Goal: Transaction & Acquisition: Purchase product/service

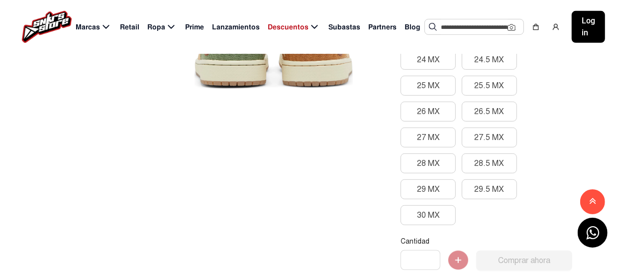
scroll to position [249, 0]
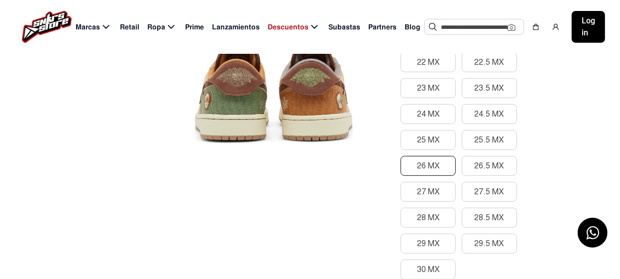
click at [425, 163] on button "26 MX" at bounding box center [428, 166] width 55 height 20
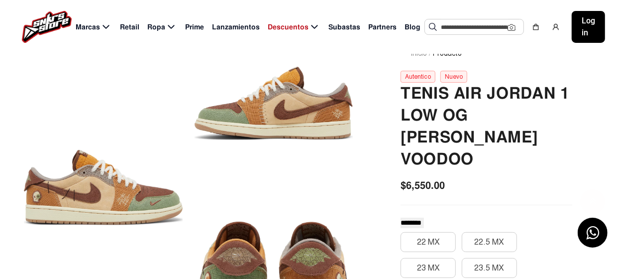
scroll to position [0, 0]
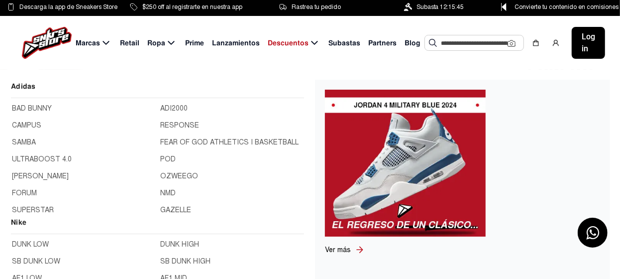
click at [106, 42] on icon at bounding box center [106, 43] width 12 height 12
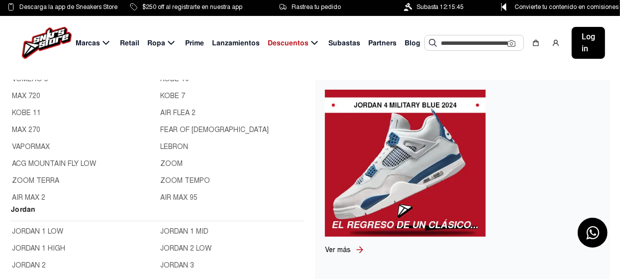
scroll to position [249, 0]
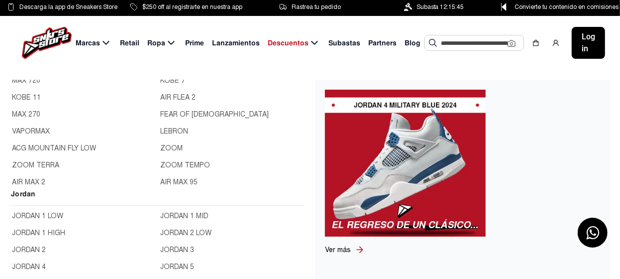
click at [55, 215] on link "JORDAN 1 LOW" at bounding box center [83, 216] width 143 height 11
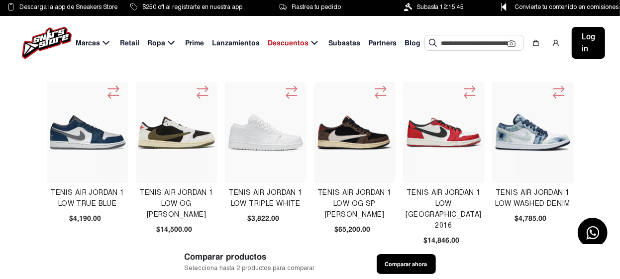
click at [360, 136] on img at bounding box center [355, 132] width 77 height 77
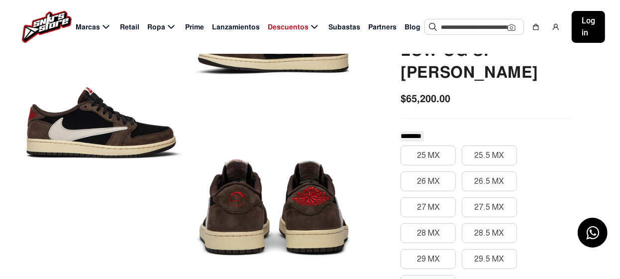
scroll to position [149, 0]
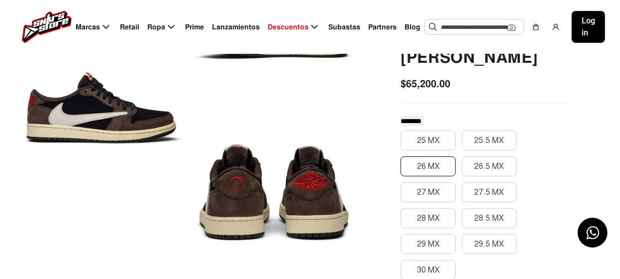
click at [435, 163] on button "26 MX" at bounding box center [428, 166] width 55 height 20
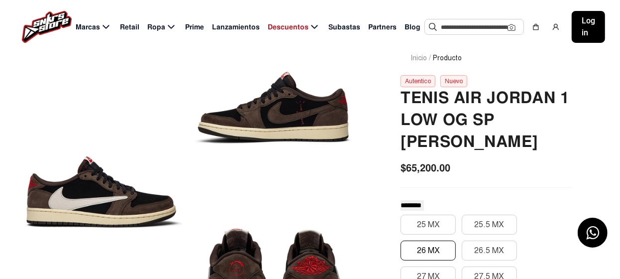
scroll to position [49, 0]
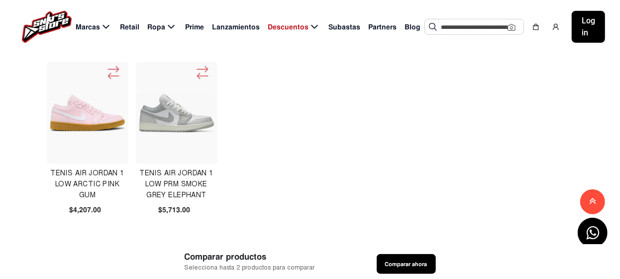
scroll to position [647, 0]
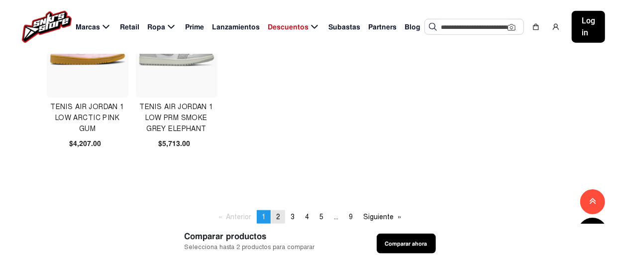
click at [277, 217] on span "2" at bounding box center [278, 217] width 4 height 8
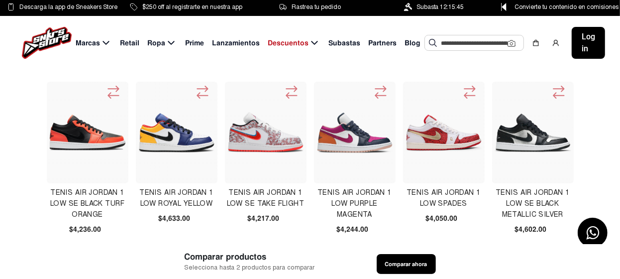
click at [535, 141] on img at bounding box center [533, 132] width 77 height 39
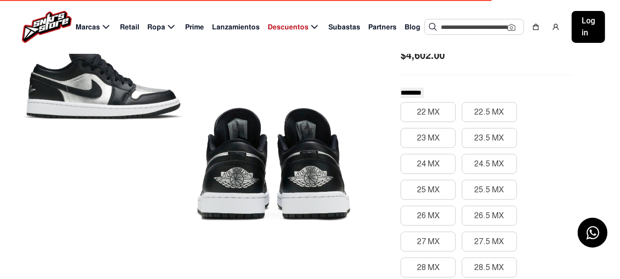
scroll to position [199, 0]
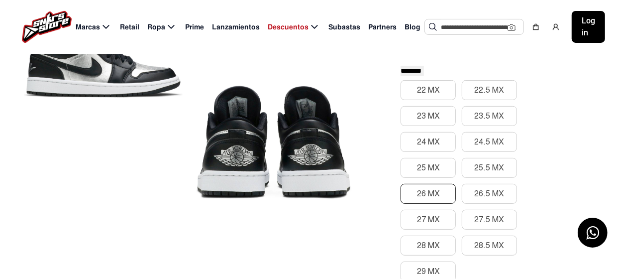
click at [425, 190] on button "26 MX" at bounding box center [428, 194] width 55 height 20
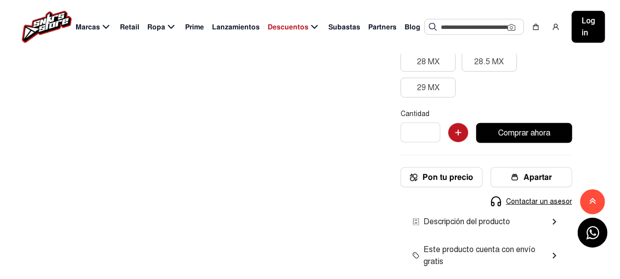
scroll to position [398, 0]
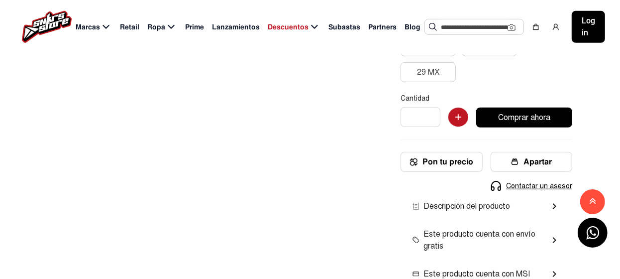
click at [525, 115] on button "Comprar ahora" at bounding box center [524, 118] width 96 height 20
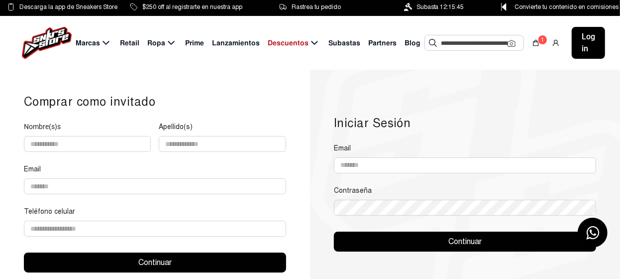
click at [335, 41] on span "Subastas" at bounding box center [344, 43] width 32 height 10
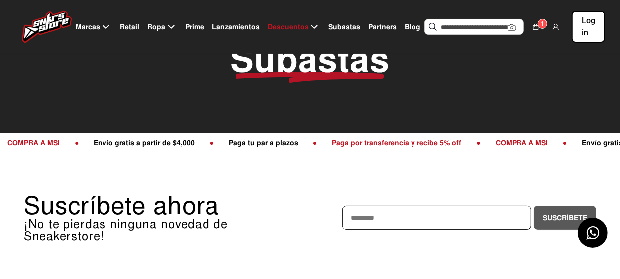
scroll to position [100, 0]
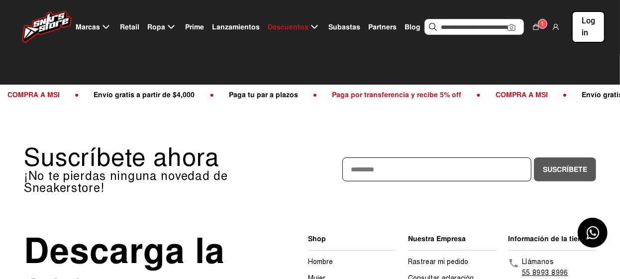
click at [464, 166] on input "email" at bounding box center [436, 169] width 189 height 24
type input "**********"
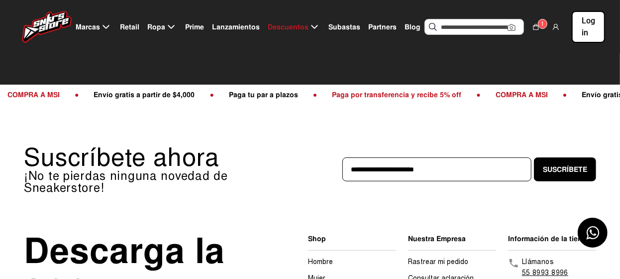
click at [554, 165] on button "Suscríbete" at bounding box center [565, 169] width 62 height 24
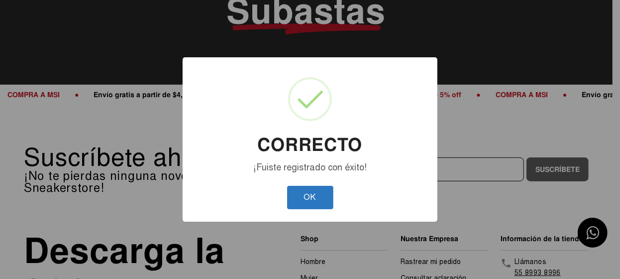
click at [314, 198] on button "OK" at bounding box center [310, 197] width 46 height 23
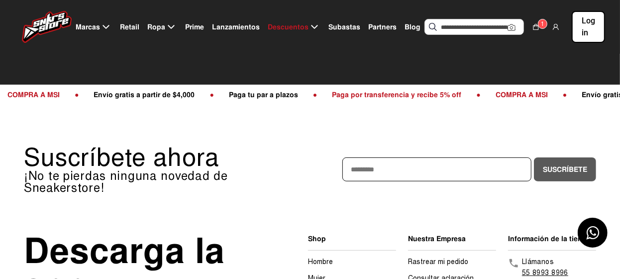
click at [425, 164] on input "email" at bounding box center [436, 169] width 189 height 24
type input "**********"
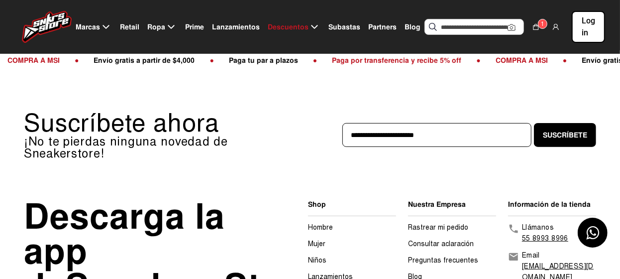
scroll to position [149, 0]
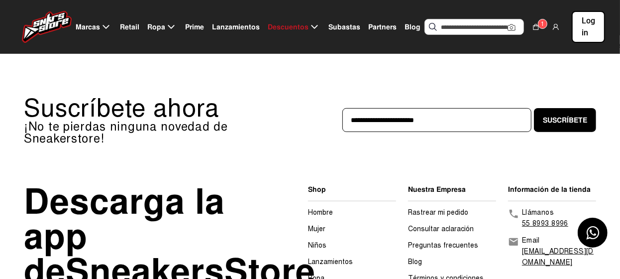
click at [322, 208] on link "Hombre" at bounding box center [320, 212] width 25 height 8
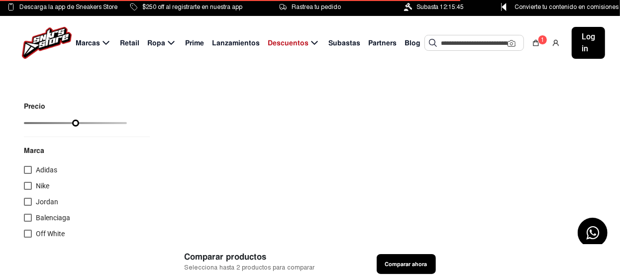
click at [27, 201] on div at bounding box center [28, 202] width 8 height 8
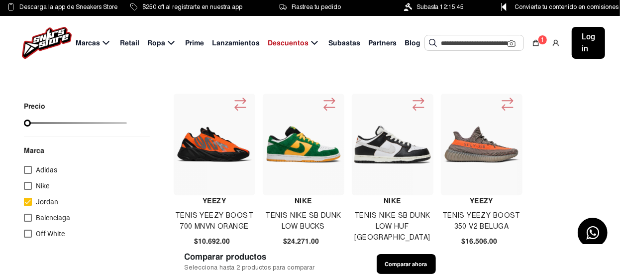
click at [298, 147] on img at bounding box center [303, 144] width 77 height 77
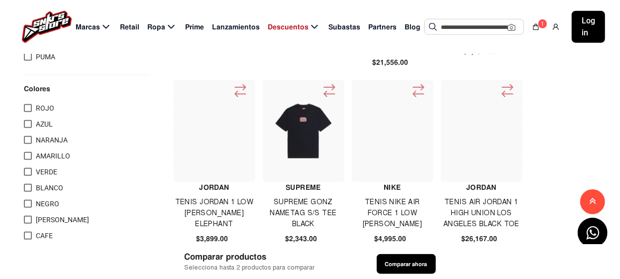
scroll to position [597, 0]
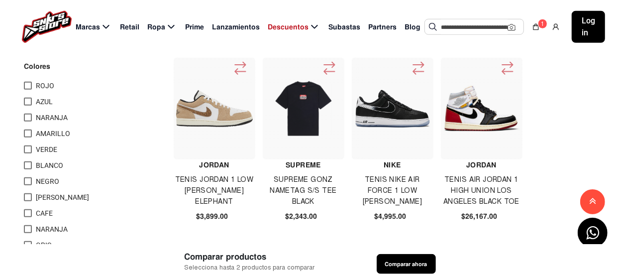
click at [400, 112] on img at bounding box center [392, 108] width 77 height 39
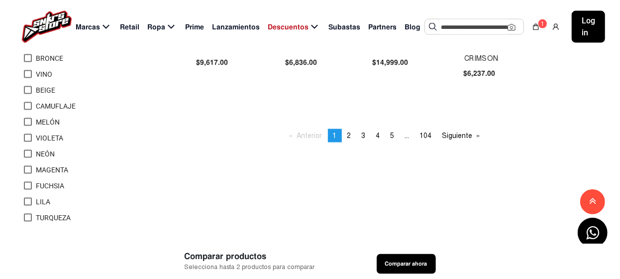
scroll to position [945, 0]
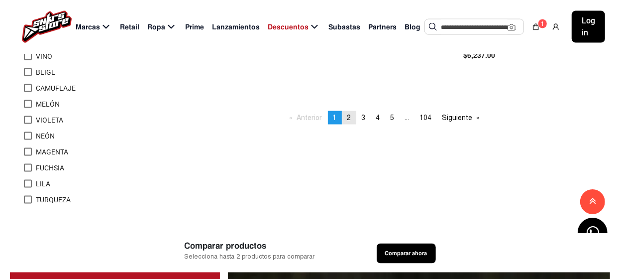
click at [348, 117] on span "2" at bounding box center [349, 117] width 4 height 8
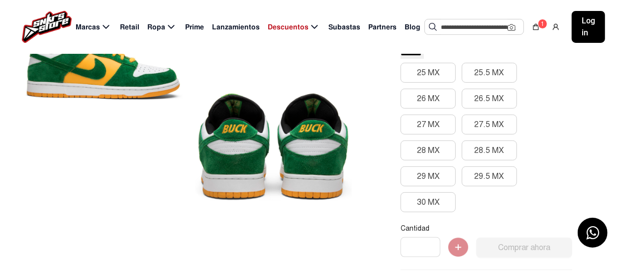
scroll to position [199, 0]
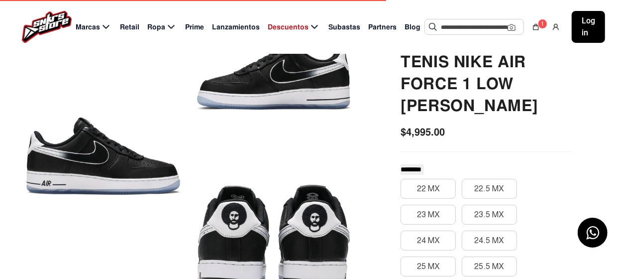
scroll to position [149, 0]
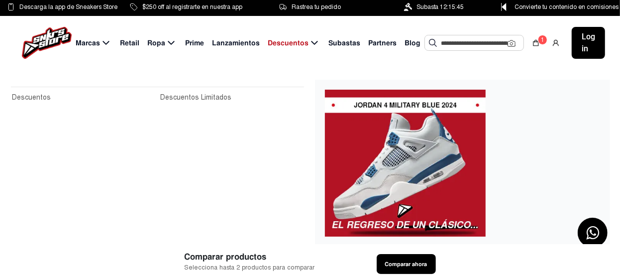
click at [294, 44] on span "Descuentos" at bounding box center [288, 43] width 41 height 10
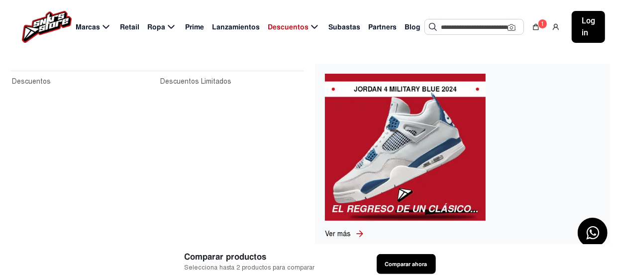
scroll to position [100, 0]
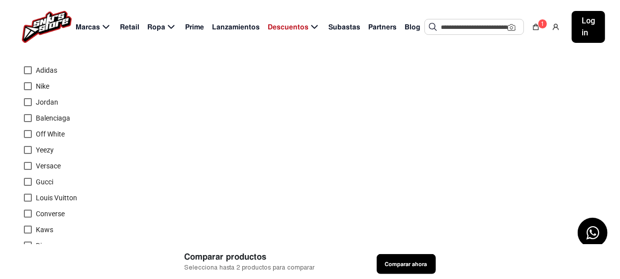
click at [234, 26] on span "Lanzamientos" at bounding box center [236, 27] width 48 height 10
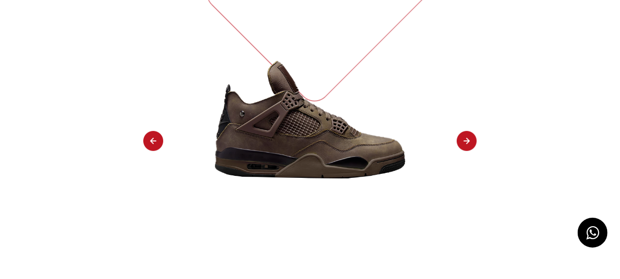
scroll to position [249, 0]
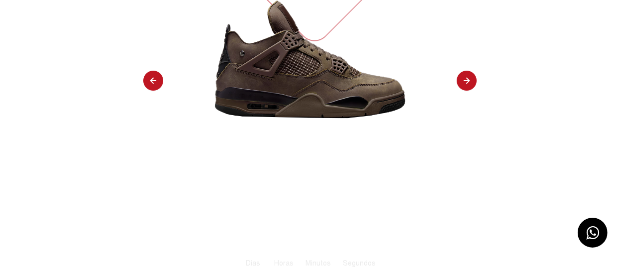
click at [470, 80] on img at bounding box center [467, 81] width 20 height 21
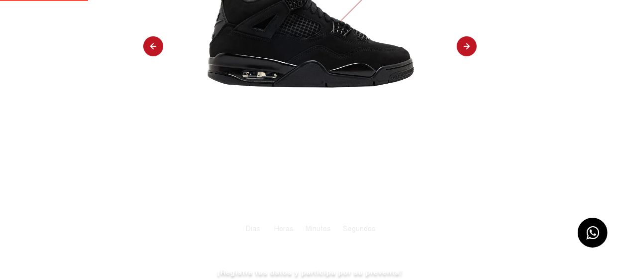
click at [470, 80] on div "TENIS JORDAN 4 BLACK CAT 2025 Jordan Registrate a la lista de espera Tiempo par…" at bounding box center [310, 108] width 620 height 590
click at [468, 46] on img at bounding box center [467, 46] width 20 height 21
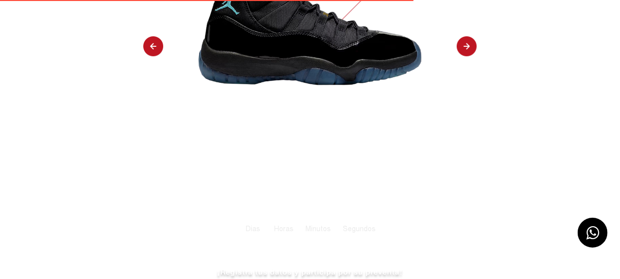
click at [468, 46] on img at bounding box center [467, 46] width 20 height 21
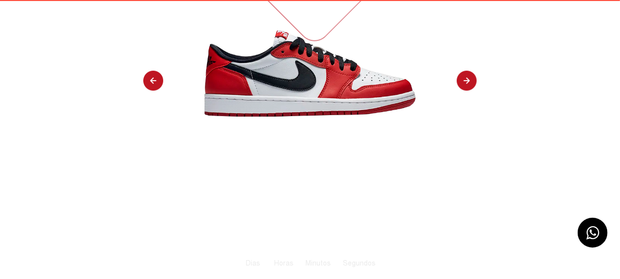
click at [468, 71] on img at bounding box center [467, 81] width 20 height 21
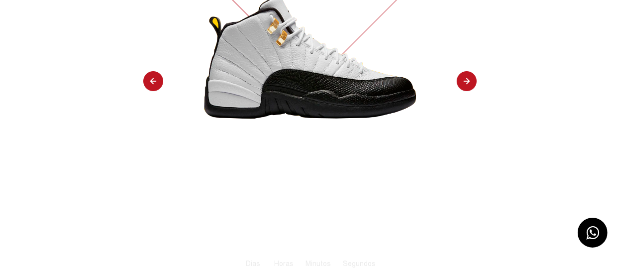
scroll to position [199, 0]
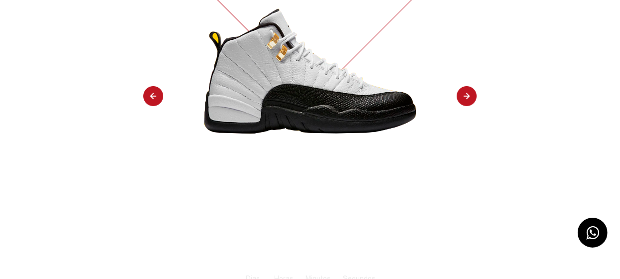
click at [462, 93] on img at bounding box center [467, 96] width 20 height 21
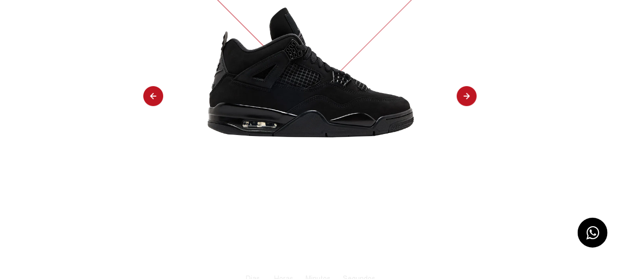
click at [463, 93] on img at bounding box center [467, 96] width 20 height 21
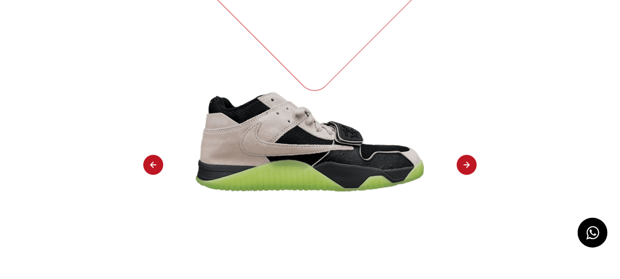
click at [463, 93] on div "TENIS JORDAN JUPMAN JACK TR TRAVIS SCOTT X CHASE B BLACK NIGHT SILVER Jordan Re…" at bounding box center [310, 192] width 620 height 658
click at [466, 155] on img at bounding box center [467, 165] width 20 height 21
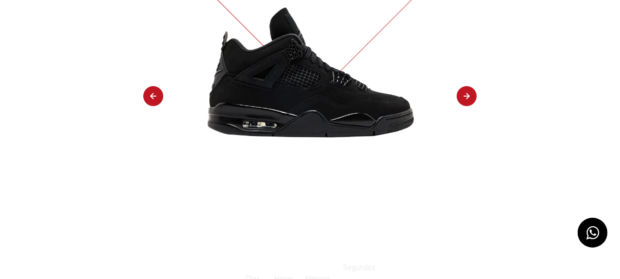
click at [467, 91] on img at bounding box center [467, 96] width 20 height 21
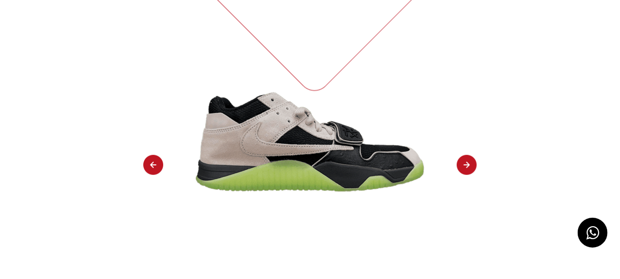
click at [461, 155] on img at bounding box center [467, 165] width 20 height 21
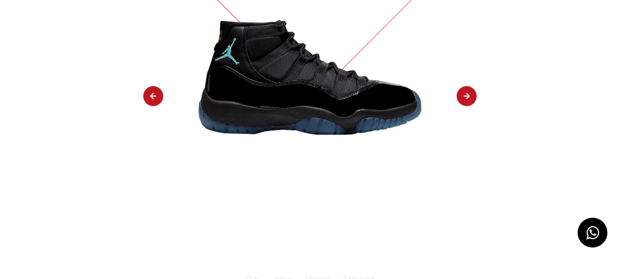
select select "**"
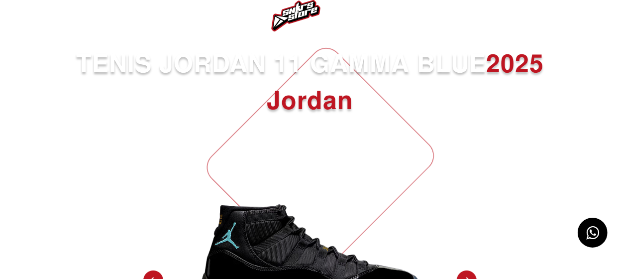
scroll to position [0, 0]
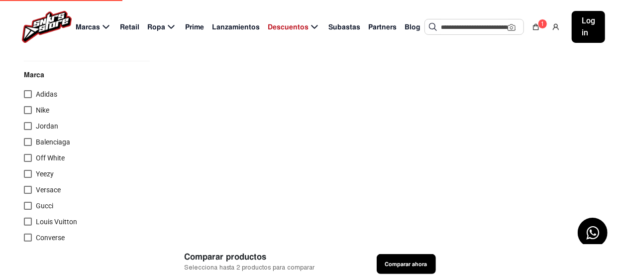
scroll to position [100, 0]
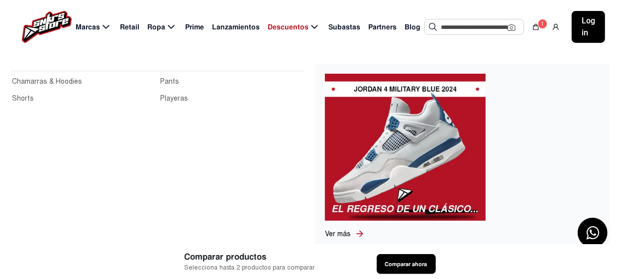
click at [155, 28] on span "Ropa" at bounding box center [156, 27] width 18 height 10
click at [178, 97] on link "Playeras" at bounding box center [232, 98] width 143 height 11
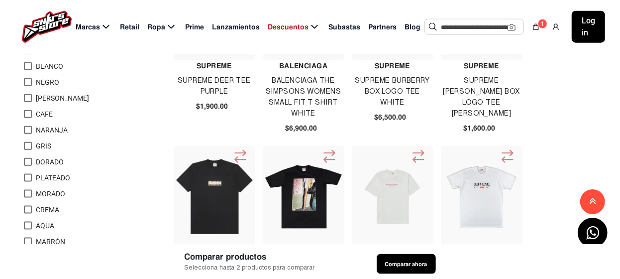
scroll to position [846, 0]
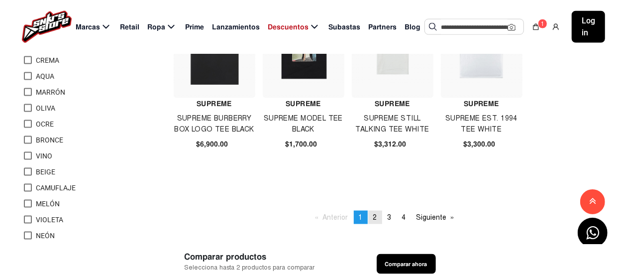
click at [375, 216] on span "2" at bounding box center [375, 217] width 4 height 8
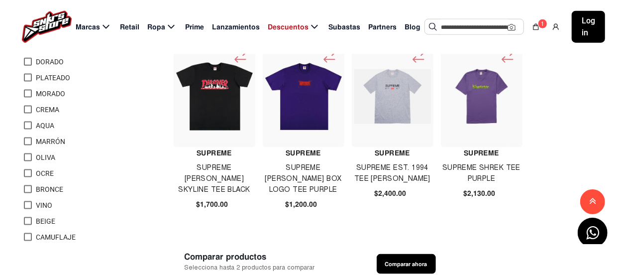
scroll to position [945, 0]
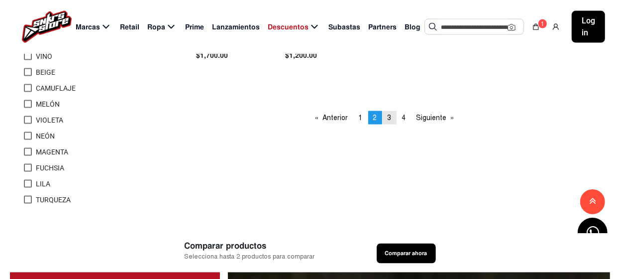
click at [388, 116] on span "3" at bounding box center [390, 117] width 4 height 8
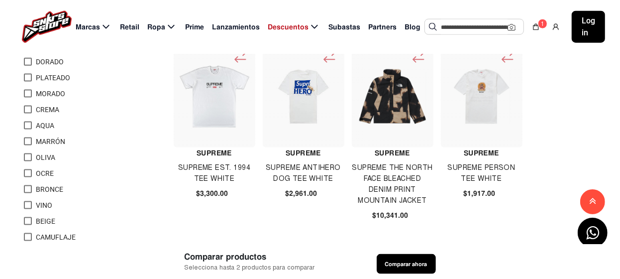
click at [305, 110] on img at bounding box center [303, 96] width 77 height 55
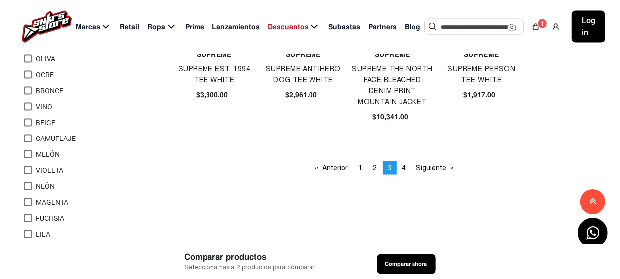
scroll to position [896, 0]
click at [404, 166] on span "4" at bounding box center [404, 167] width 4 height 8
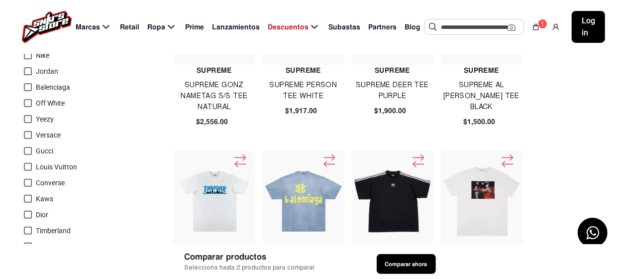
scroll to position [49, 0]
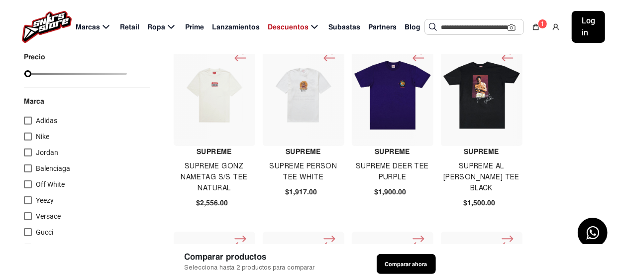
click at [25, 182] on div at bounding box center [28, 184] width 8 height 8
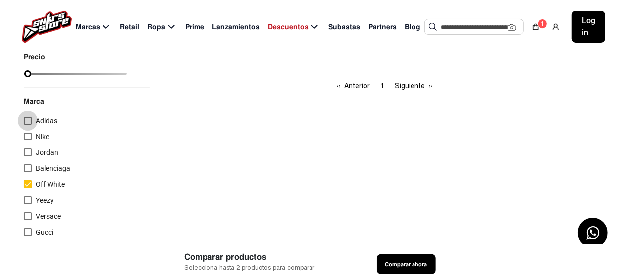
click at [29, 118] on div at bounding box center [28, 120] width 8 height 8
click at [538, 27] on div "1" at bounding box center [542, 24] width 9 height 10
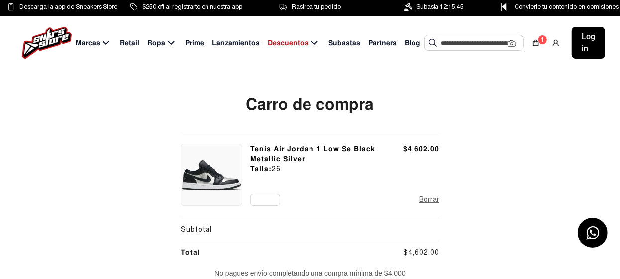
click at [195, 43] on span "Prime" at bounding box center [194, 43] width 19 height 10
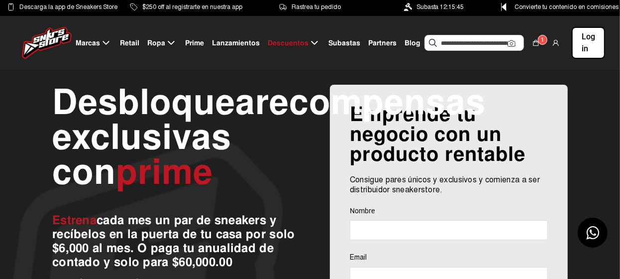
click at [131, 42] on span "Retail" at bounding box center [129, 43] width 19 height 10
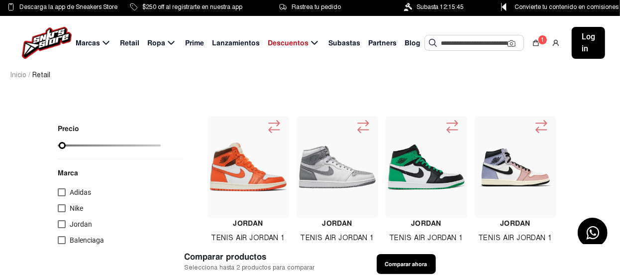
click at [371, 42] on span "Partners" at bounding box center [382, 43] width 28 height 10
select select
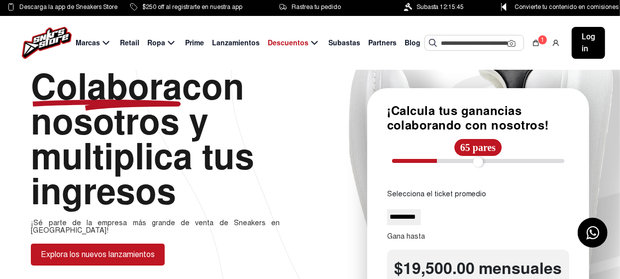
drag, startPoint x: 397, startPoint y: 157, endPoint x: 439, endPoint y: 160, distance: 42.4
type input "**"
click at [439, 160] on input "range" at bounding box center [478, 161] width 172 height 4
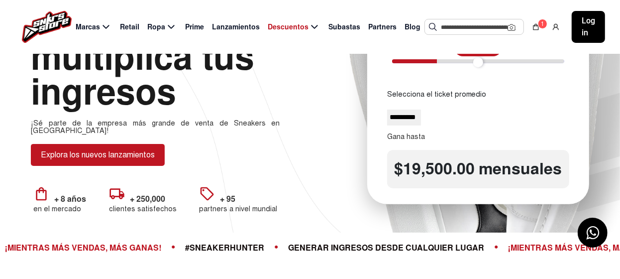
click at [316, 145] on div "**********" at bounding box center [310, 101] width 620 height 262
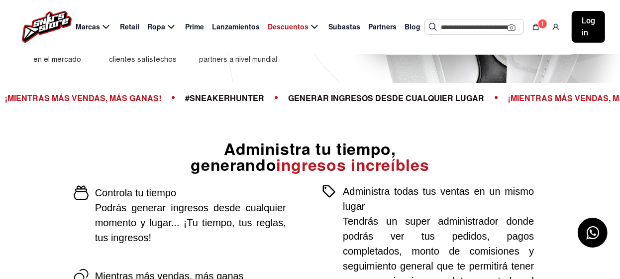
scroll to position [0, 0]
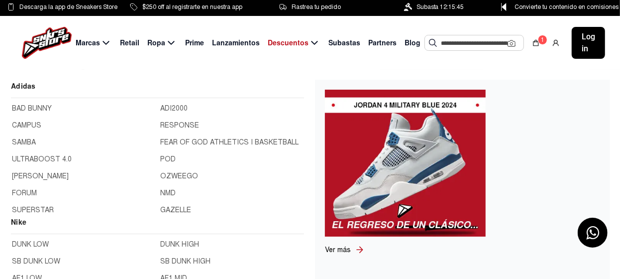
click at [88, 42] on span "Marcas" at bounding box center [88, 43] width 24 height 10
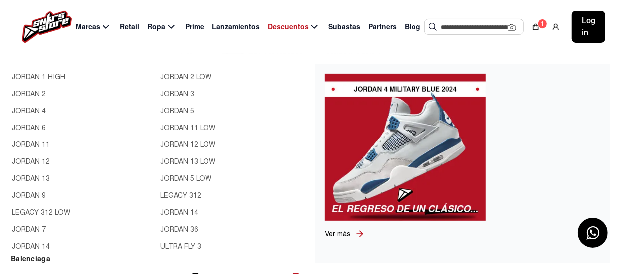
click at [190, 159] on link "JORDAN 13 LOW" at bounding box center [232, 161] width 143 height 11
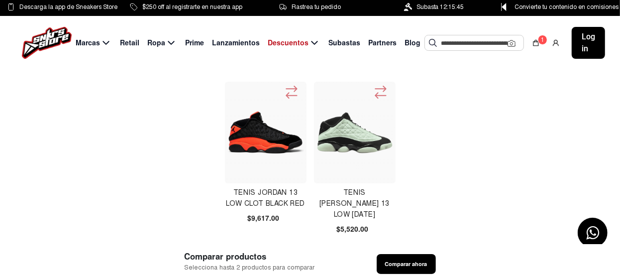
select select
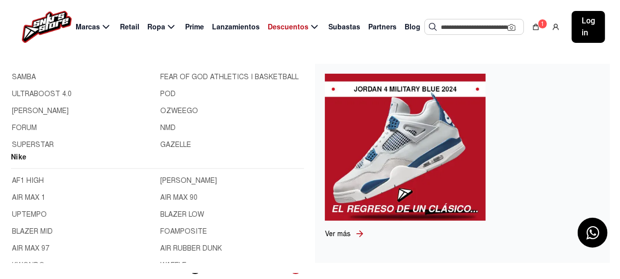
scroll to position [100, 0]
click at [44, 197] on link "AIR MAX 97" at bounding box center [83, 198] width 143 height 11
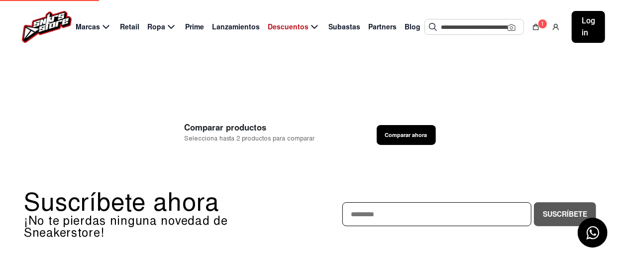
scroll to position [2, 0]
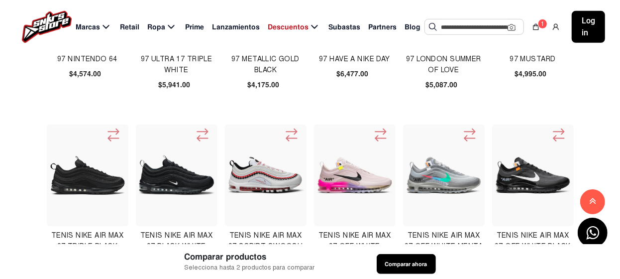
scroll to position [348, 0]
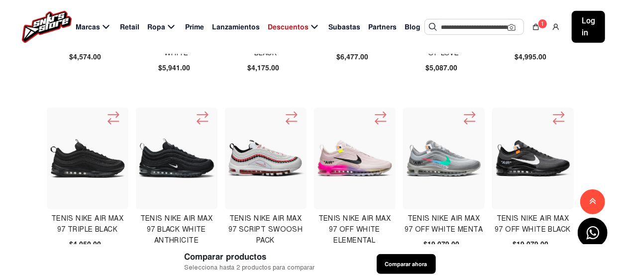
select select
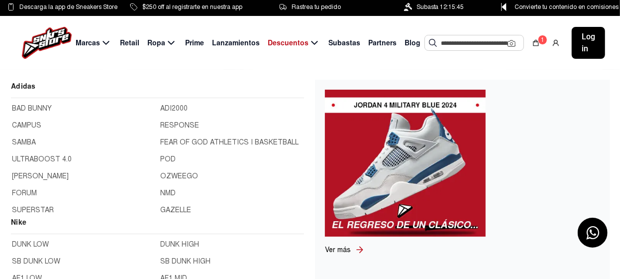
click at [83, 39] on span "Marcas" at bounding box center [88, 43] width 24 height 10
click at [45, 107] on link "BAD BUNNY" at bounding box center [83, 108] width 143 height 11
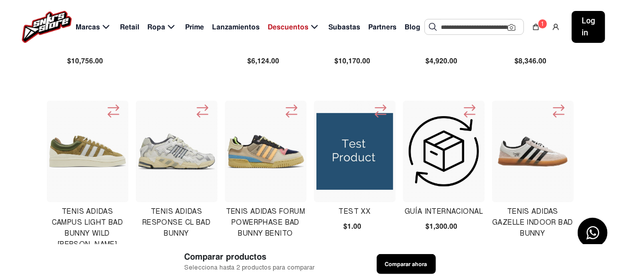
scroll to position [149, 0]
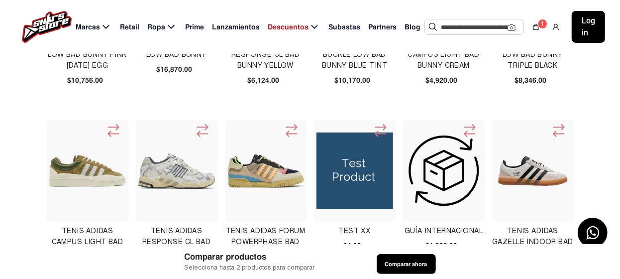
click at [266, 170] on img at bounding box center [265, 170] width 77 height 33
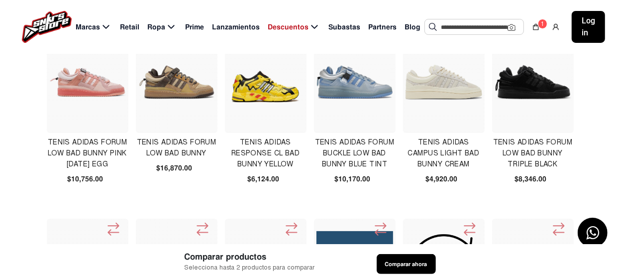
scroll to position [49, 0]
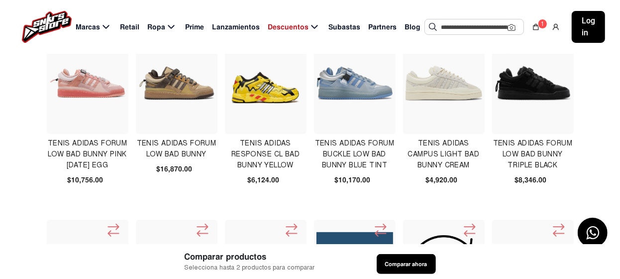
select select
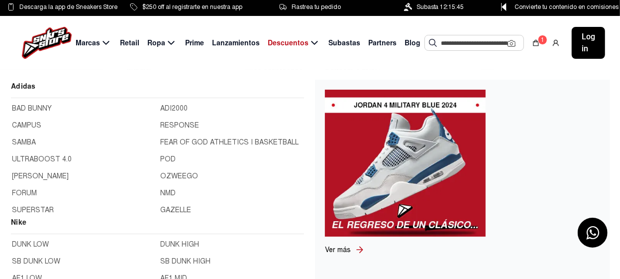
click at [83, 39] on span "Marcas" at bounding box center [88, 43] width 24 height 10
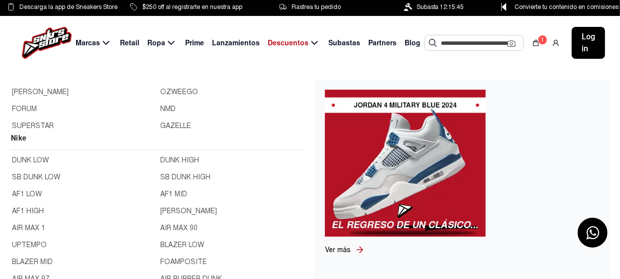
scroll to position [100, 0]
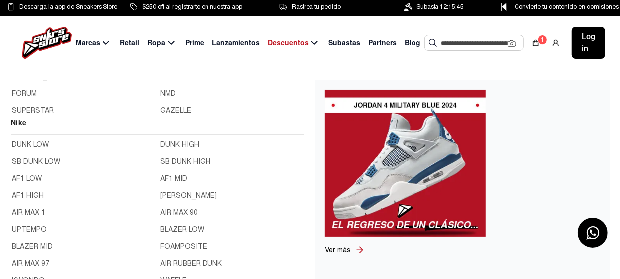
click at [39, 145] on link "DUNK LOW" at bounding box center [83, 144] width 143 height 11
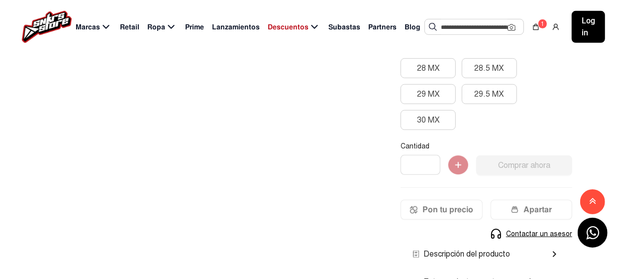
scroll to position [249, 0]
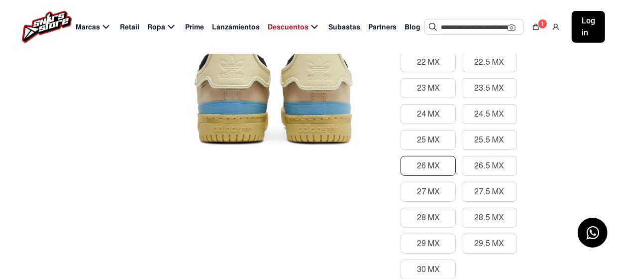
click at [431, 164] on button "26 MX" at bounding box center [428, 166] width 55 height 20
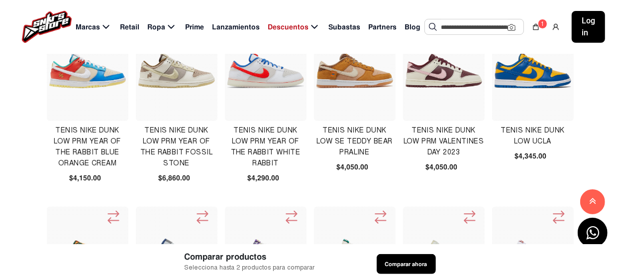
scroll to position [249, 0]
select select
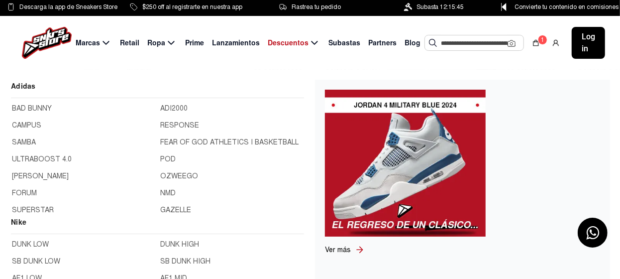
click at [79, 41] on span "Marcas" at bounding box center [88, 43] width 24 height 10
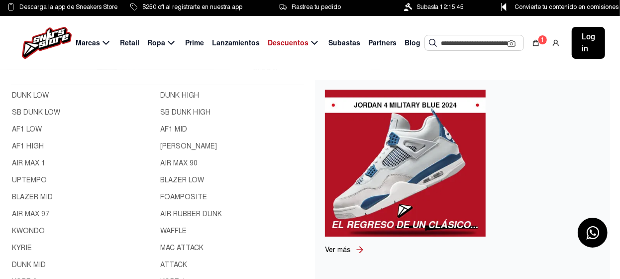
scroll to position [100, 0]
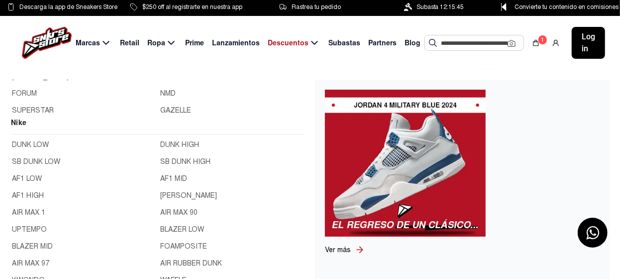
click at [32, 160] on link "SB DUNK LOW" at bounding box center [83, 161] width 143 height 11
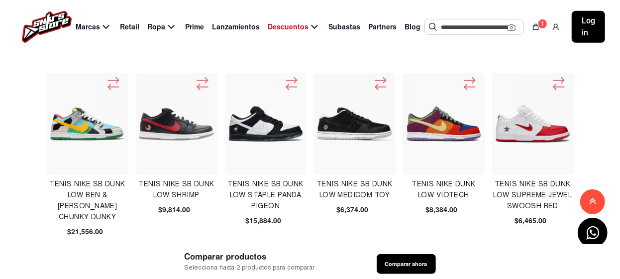
scroll to position [398, 0]
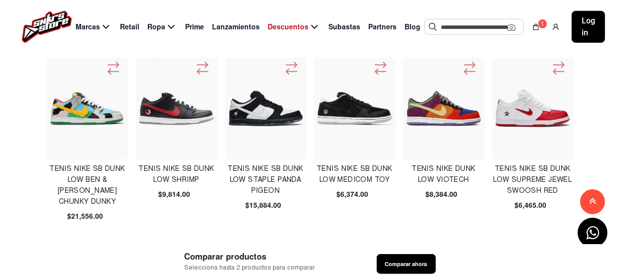
click at [438, 111] on img at bounding box center [444, 108] width 77 height 77
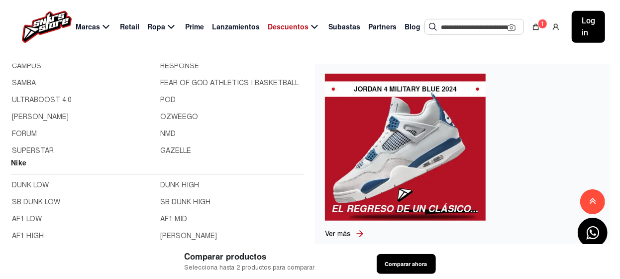
scroll to position [100, 0]
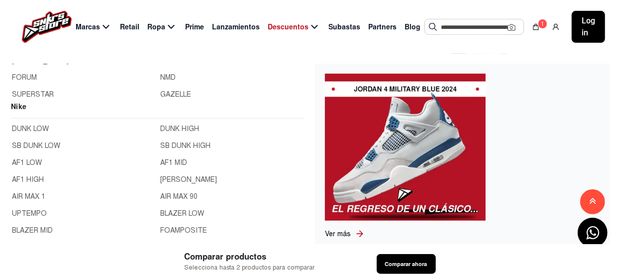
click at [43, 147] on link "SB DUNK LOW" at bounding box center [83, 145] width 143 height 11
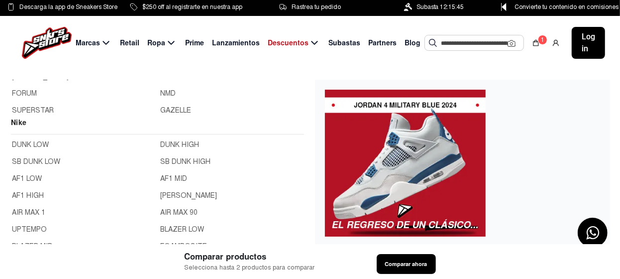
click at [32, 176] on link "AF1 LOW" at bounding box center [83, 178] width 143 height 11
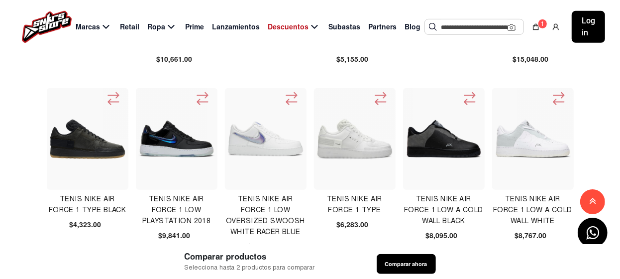
scroll to position [398, 0]
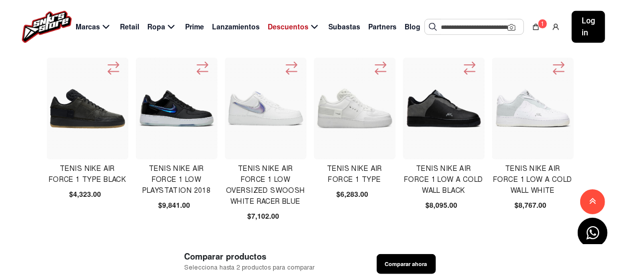
click at [526, 108] on img at bounding box center [533, 108] width 77 height 77
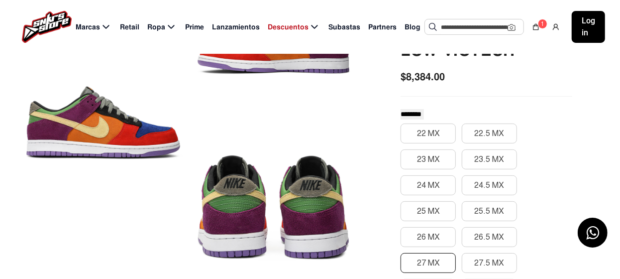
scroll to position [149, 0]
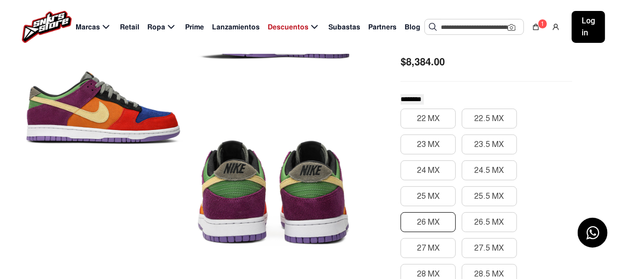
click at [437, 221] on button "26 MX" at bounding box center [428, 222] width 55 height 20
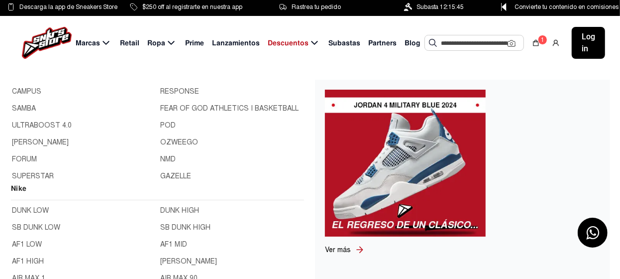
scroll to position [49, 0]
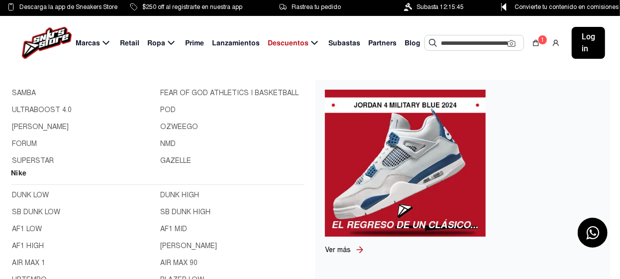
click at [31, 228] on link "AF1 LOW" at bounding box center [83, 228] width 143 height 11
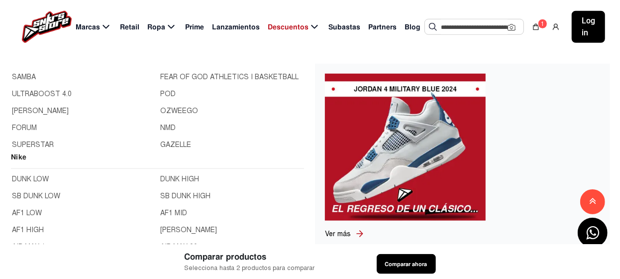
scroll to position [100, 0]
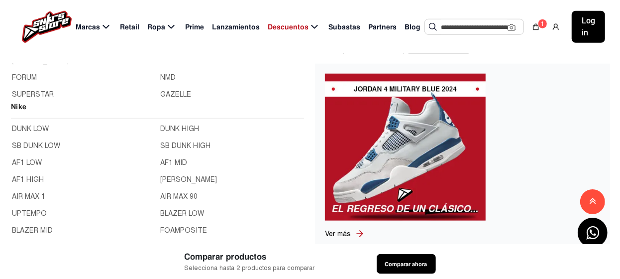
click at [32, 177] on link "AF1 HIGH" at bounding box center [83, 179] width 143 height 11
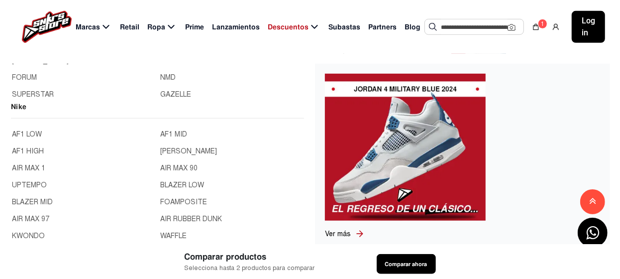
scroll to position [49, 0]
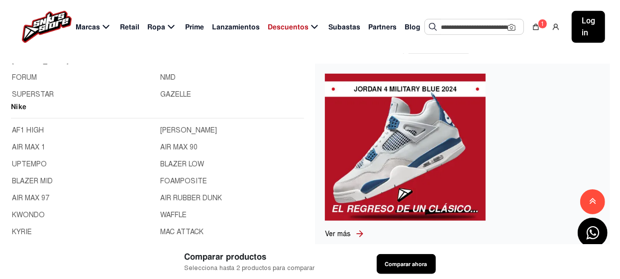
click at [34, 145] on link "AIR MAX 1" at bounding box center [83, 147] width 143 height 11
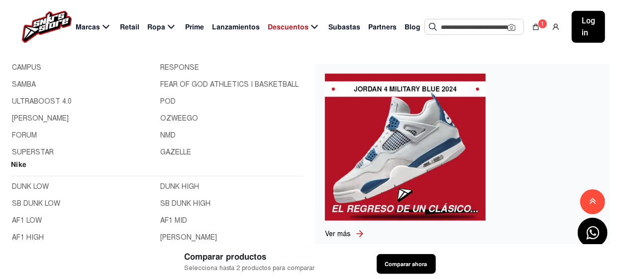
scroll to position [100, 0]
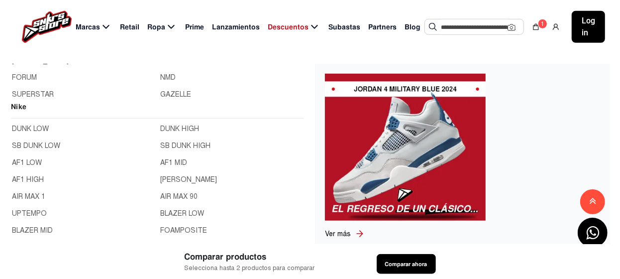
click at [23, 212] on link "UPTEMPO" at bounding box center [83, 213] width 143 height 11
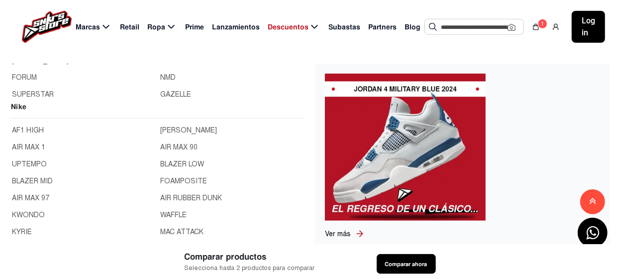
click at [42, 179] on link "BLAZER MID" at bounding box center [83, 181] width 143 height 11
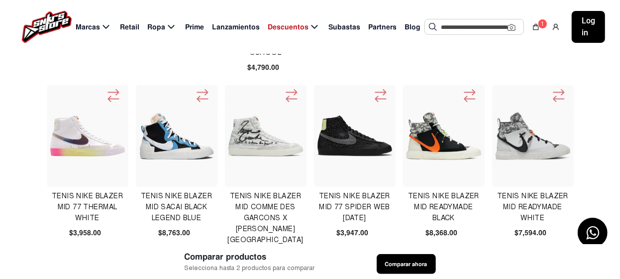
scroll to position [199, 0]
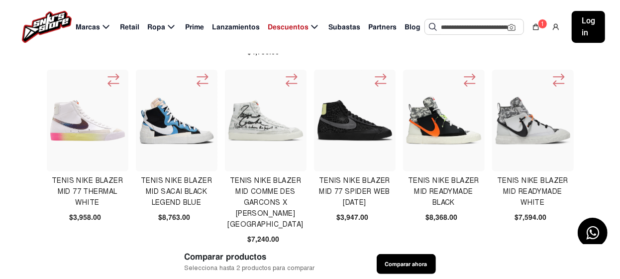
click at [441, 129] on img at bounding box center [444, 120] width 77 height 77
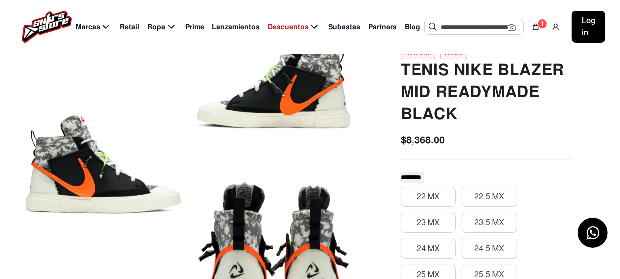
scroll to position [149, 0]
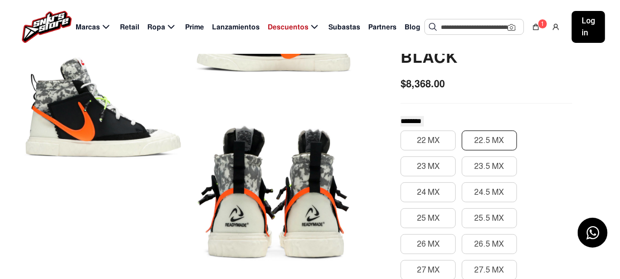
click at [483, 141] on button "22.5 MX" at bounding box center [489, 140] width 55 height 20
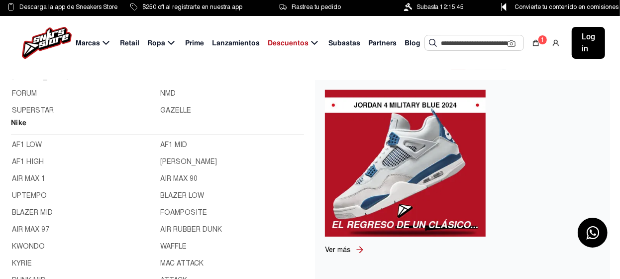
scroll to position [49, 0]
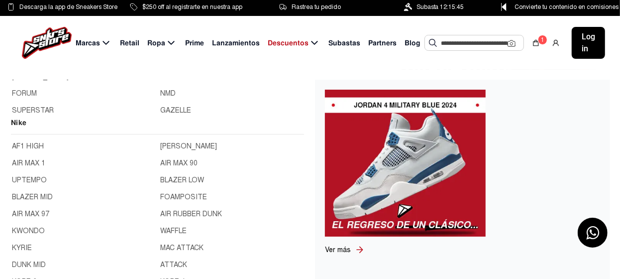
click at [34, 212] on link "AIR MAX 97" at bounding box center [83, 214] width 143 height 11
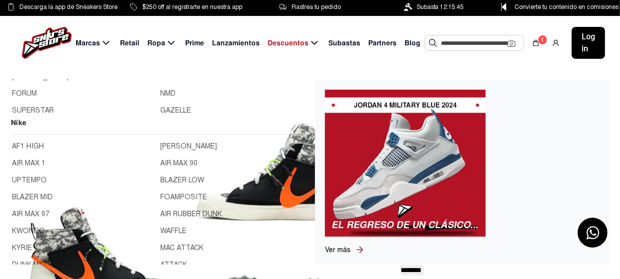
click at [34, 212] on link "AIR MAX 97" at bounding box center [83, 214] width 143 height 11
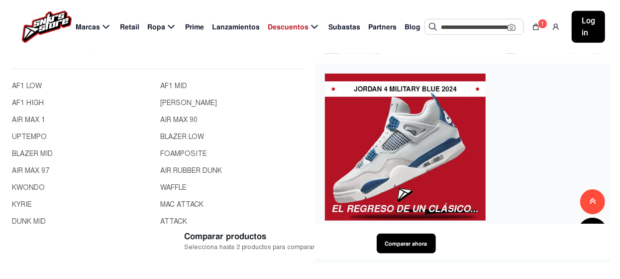
scroll to position [49, 0]
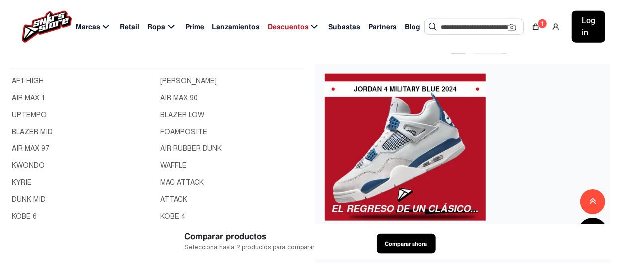
click at [32, 164] on link "KWONDO" at bounding box center [83, 165] width 143 height 11
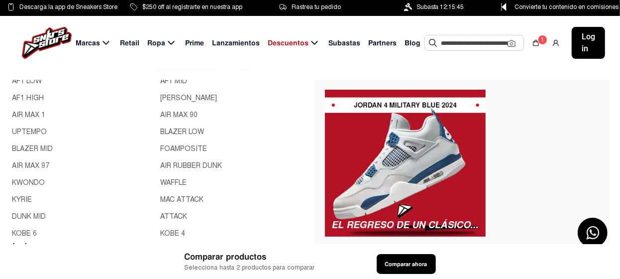
scroll to position [199, 0]
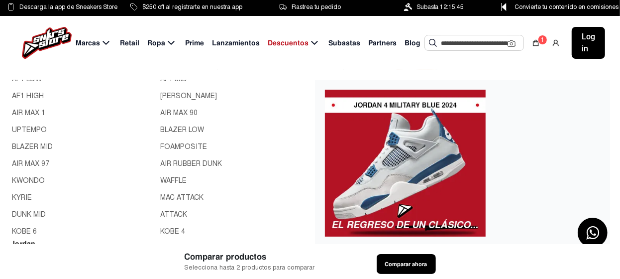
click at [21, 198] on link "KYRIE" at bounding box center [83, 197] width 143 height 11
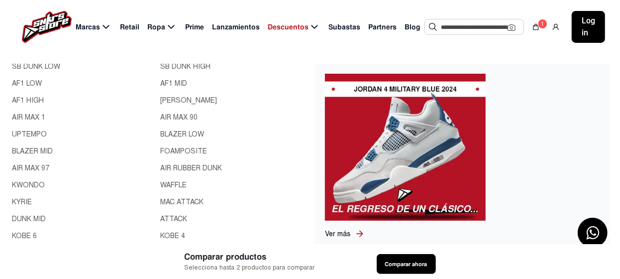
scroll to position [199, 0]
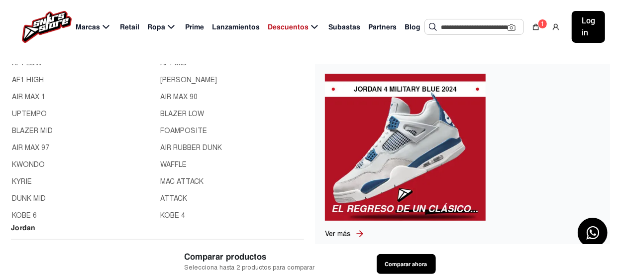
click at [27, 198] on link "DUNK MID" at bounding box center [83, 198] width 143 height 11
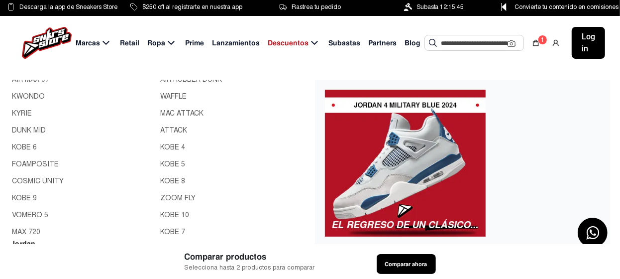
scroll to position [100, 0]
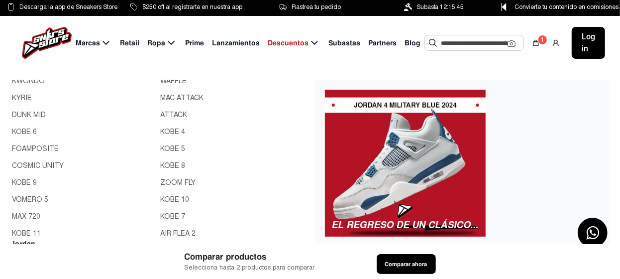
click at [25, 131] on link "KOBE 6" at bounding box center [83, 131] width 143 height 11
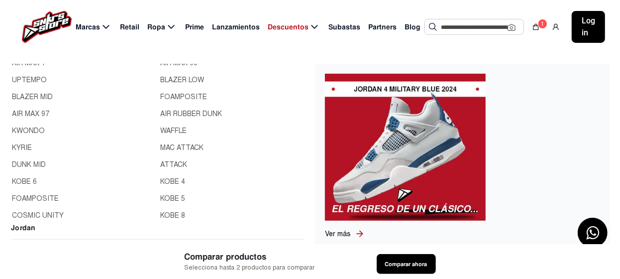
scroll to position [49, 0]
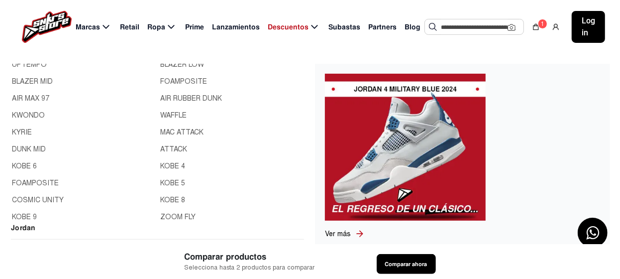
click at [34, 181] on link "FOAMPOSITE" at bounding box center [83, 183] width 143 height 11
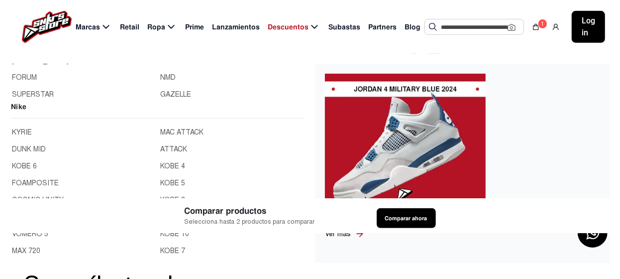
scroll to position [186, 0]
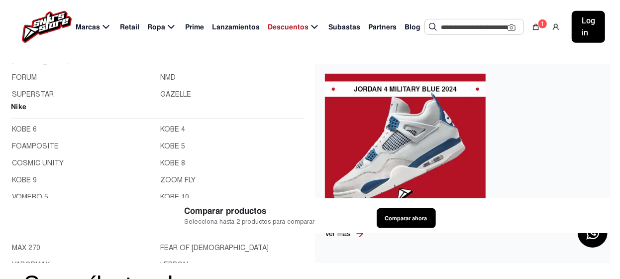
click at [36, 160] on link "COSMIC UNITY" at bounding box center [83, 163] width 143 height 11
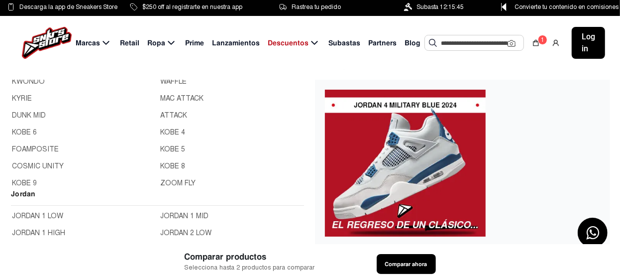
scroll to position [100, 0]
click at [29, 131] on link "KOBE 9" at bounding box center [83, 132] width 143 height 11
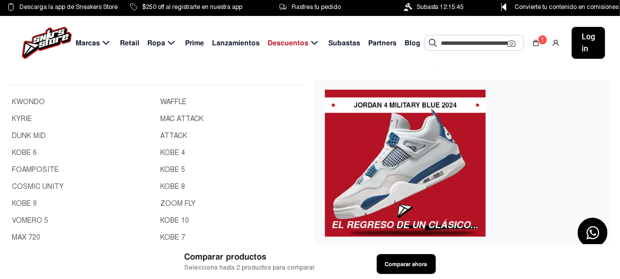
scroll to position [149, 0]
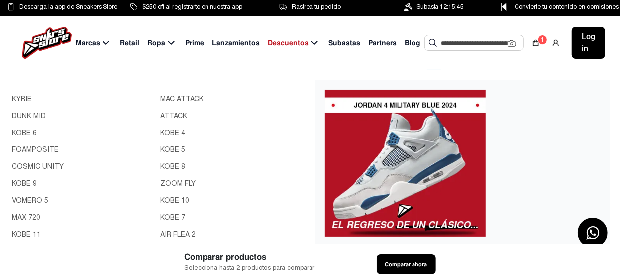
click at [25, 198] on link "VOMERO 5" at bounding box center [83, 200] width 143 height 11
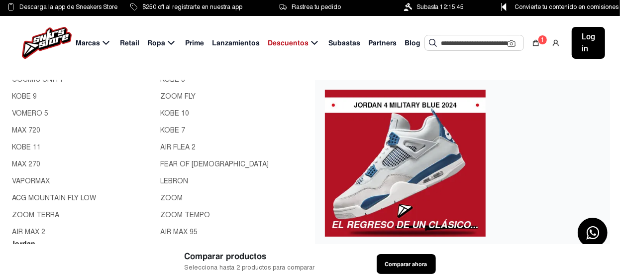
scroll to position [136, 0]
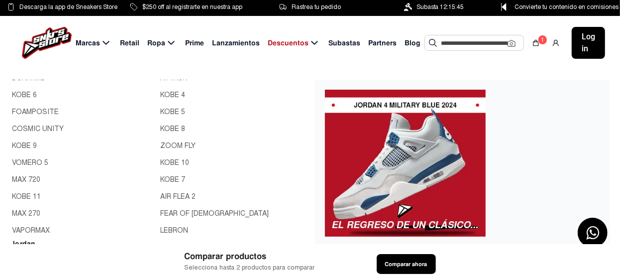
click at [32, 179] on link "MAX 720" at bounding box center [83, 179] width 143 height 11
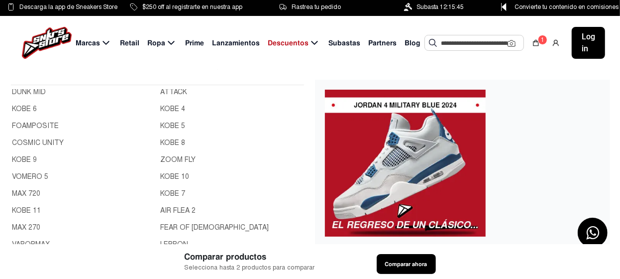
scroll to position [186, 0]
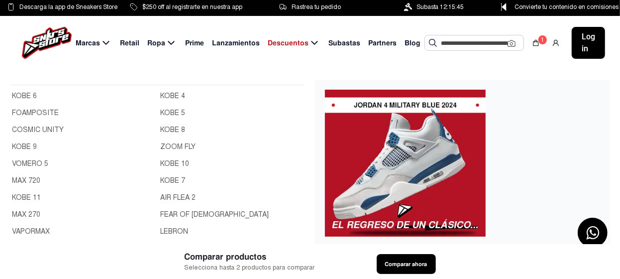
click at [27, 195] on link "KOBE 11" at bounding box center [83, 197] width 143 height 11
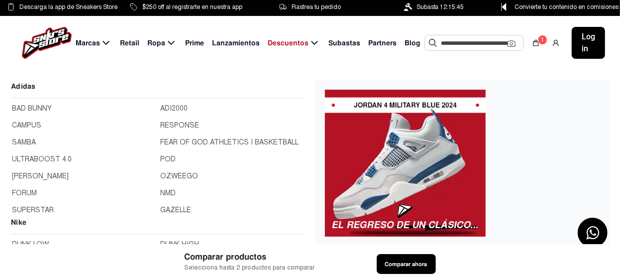
click at [97, 46] on span "Marcas" at bounding box center [88, 43] width 24 height 10
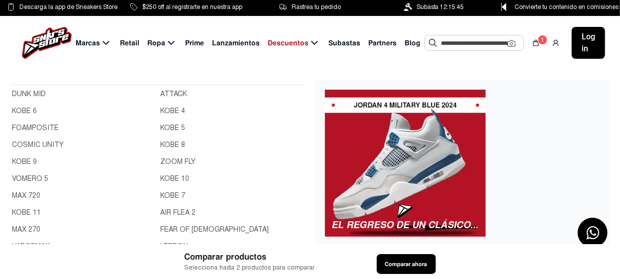
scroll to position [186, 0]
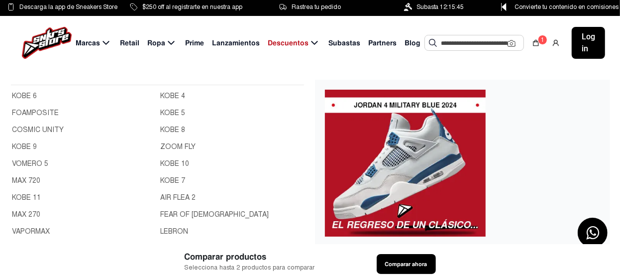
click at [32, 213] on link "MAX 270" at bounding box center [83, 214] width 143 height 11
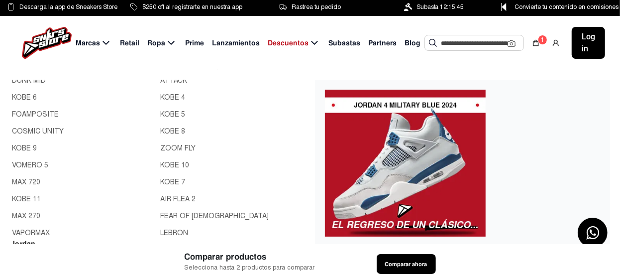
scroll to position [149, 0]
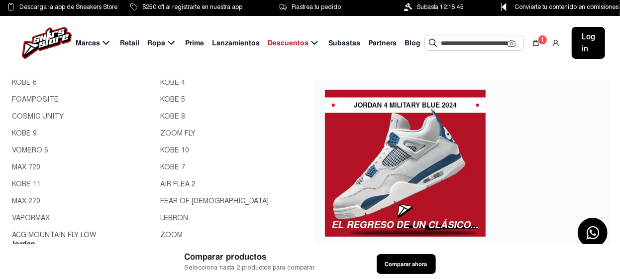
click at [33, 199] on link "MAX 270" at bounding box center [83, 201] width 143 height 11
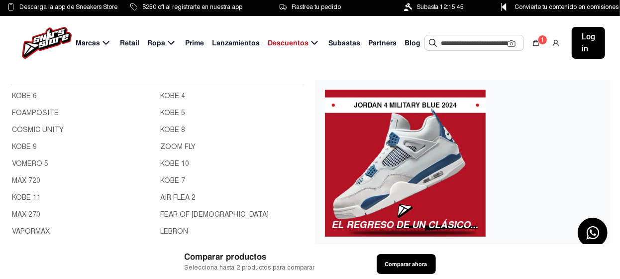
scroll to position [199, 0]
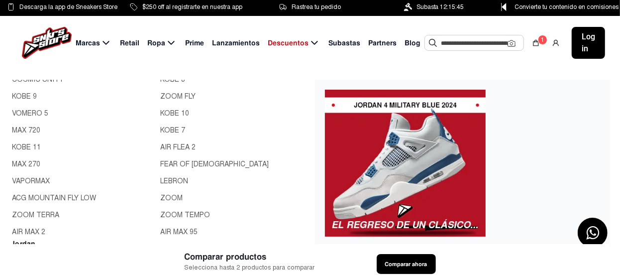
click at [32, 180] on link "VAPORMAX" at bounding box center [83, 181] width 143 height 11
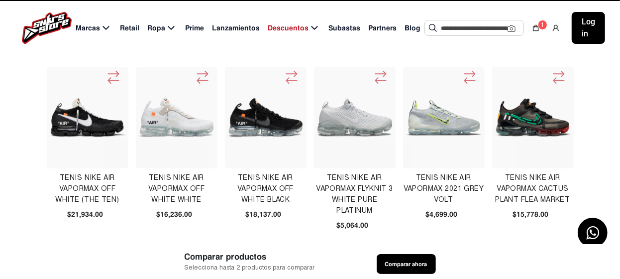
scroll to position [149, 0]
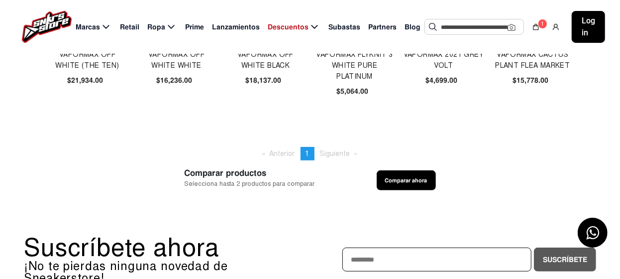
click at [338, 153] on span "Siguiente page" at bounding box center [335, 153] width 30 height 8
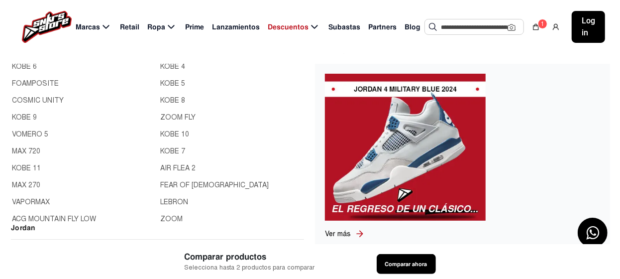
scroll to position [186, 0]
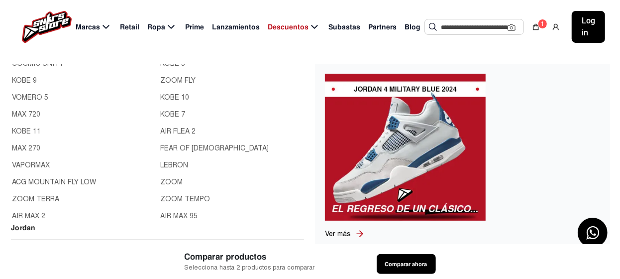
click at [45, 181] on link "ACG MOUNTAIN FLY LOW" at bounding box center [83, 182] width 143 height 11
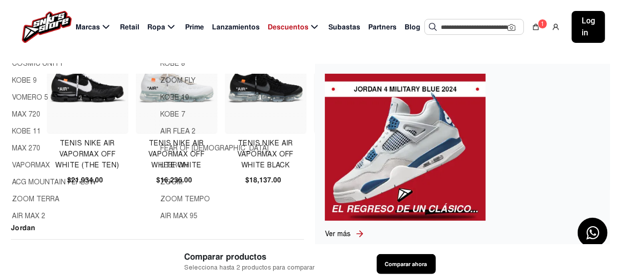
click at [45, 181] on link "ACG MOUNTAIN FLY LOW" at bounding box center [83, 182] width 143 height 11
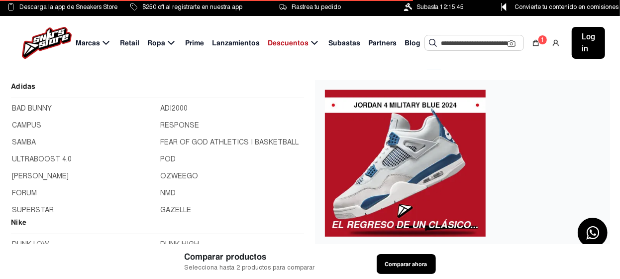
click at [101, 44] on icon at bounding box center [106, 43] width 12 height 12
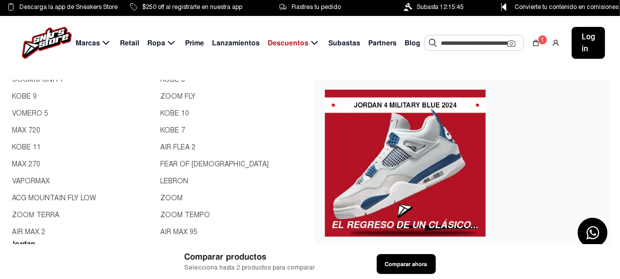
scroll to position [249, 0]
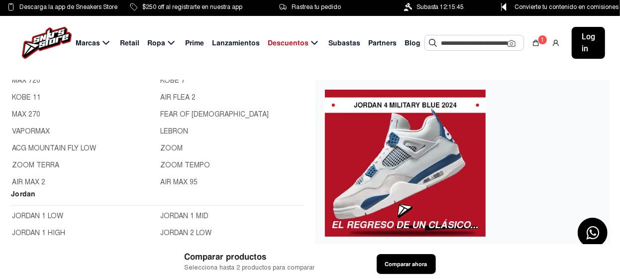
click at [46, 164] on link "ZOOM TERRA" at bounding box center [83, 165] width 143 height 11
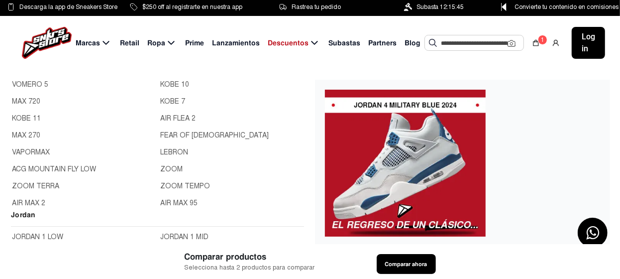
scroll to position [249, 0]
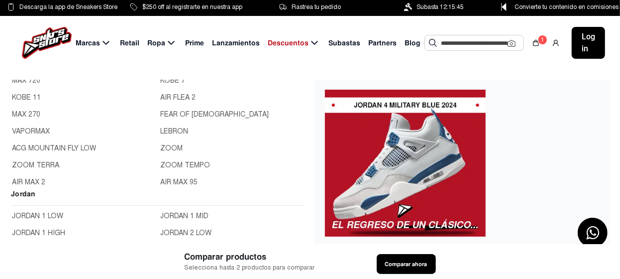
click at [41, 181] on link "AIR MAX 2" at bounding box center [83, 182] width 143 height 11
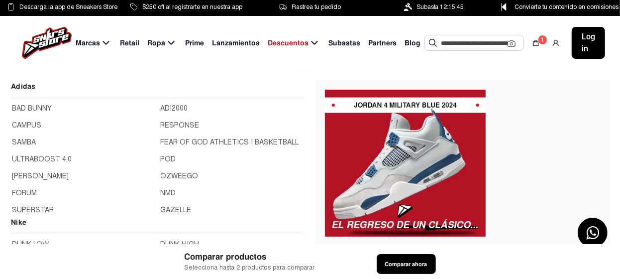
click at [96, 41] on span "Marcas" at bounding box center [88, 43] width 24 height 10
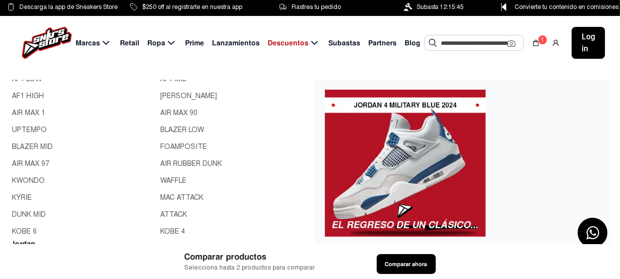
scroll to position [298, 0]
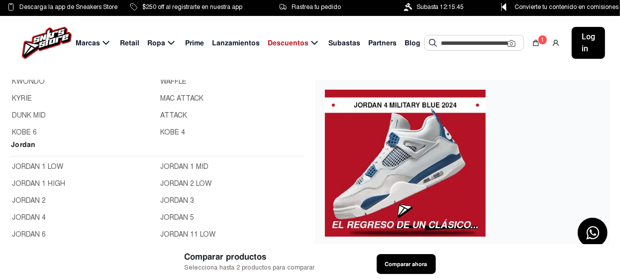
click at [35, 164] on link "JORDAN 1 LOW" at bounding box center [83, 166] width 143 height 11
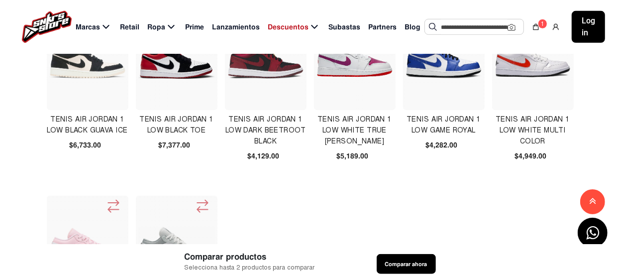
scroll to position [498, 0]
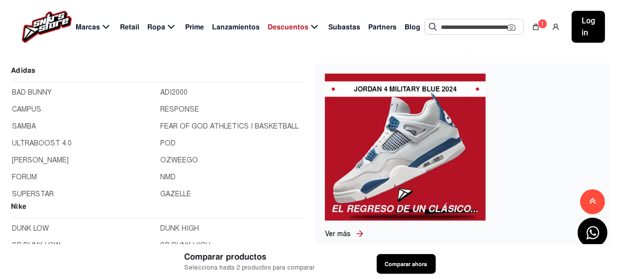
click at [89, 29] on span "Marcas" at bounding box center [88, 27] width 24 height 10
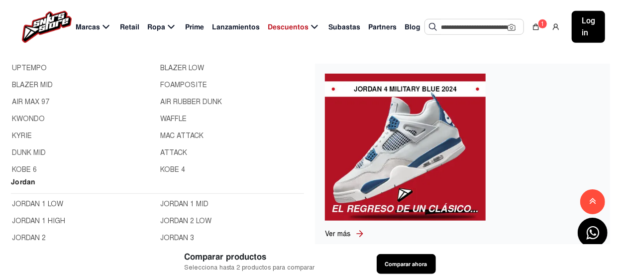
scroll to position [249, 0]
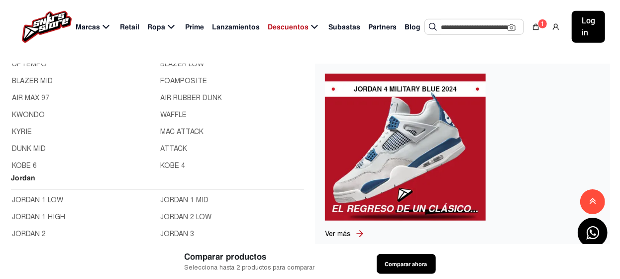
click at [50, 216] on link "JORDAN 1 HIGH" at bounding box center [83, 217] width 143 height 11
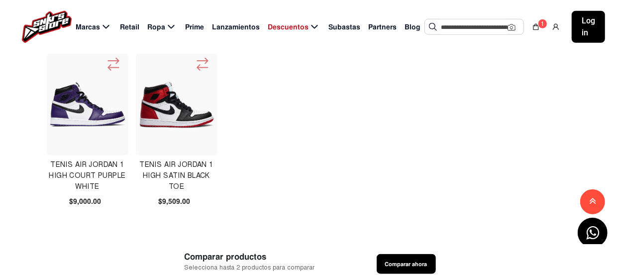
scroll to position [647, 0]
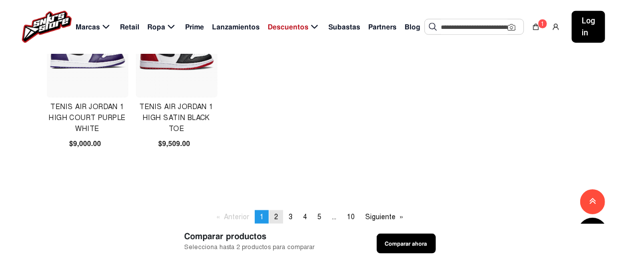
click at [273, 216] on link "page 2" at bounding box center [276, 216] width 14 height 13
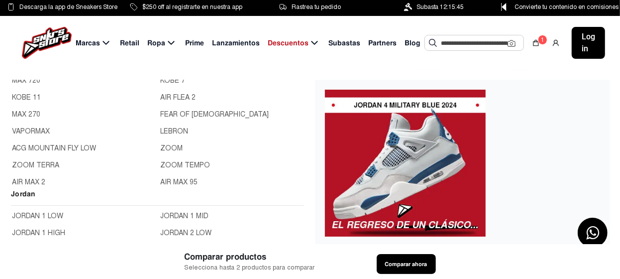
scroll to position [298, 0]
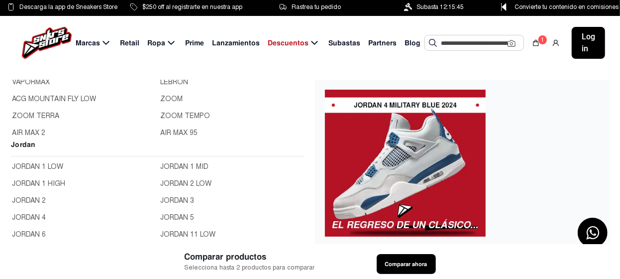
click at [33, 200] on link "JORDAN 2" at bounding box center [83, 200] width 143 height 11
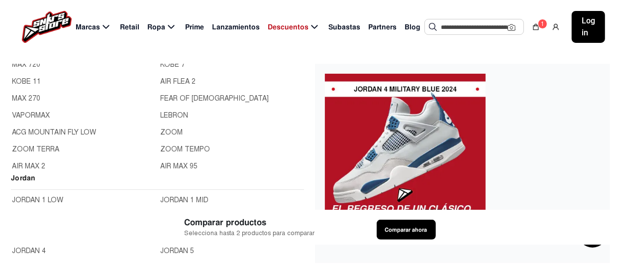
scroll to position [298, 0]
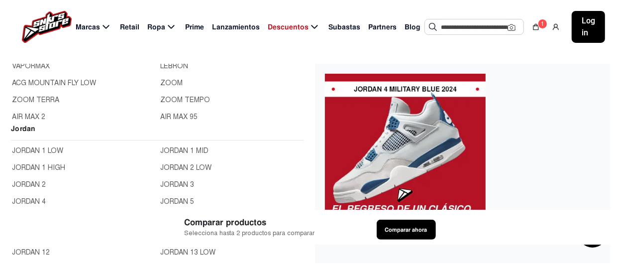
click at [33, 199] on link "JORDAN 4" at bounding box center [83, 201] width 143 height 11
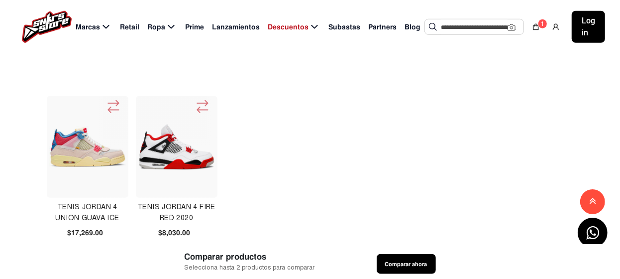
scroll to position [647, 0]
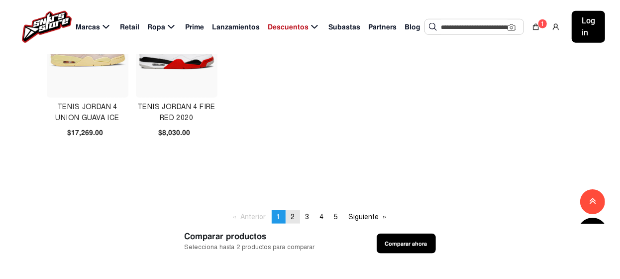
click at [293, 214] on span "2" at bounding box center [293, 217] width 4 height 8
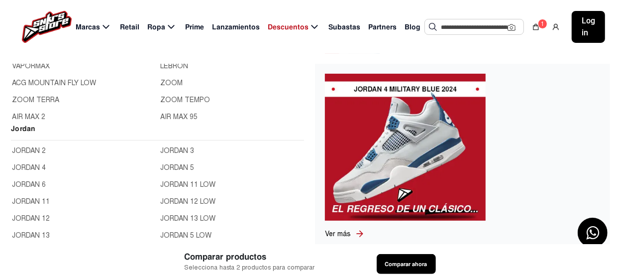
scroll to position [49, 0]
click at [35, 168] on link "JORDAN 6" at bounding box center [83, 169] width 143 height 11
